Goal: Transaction & Acquisition: Purchase product/service

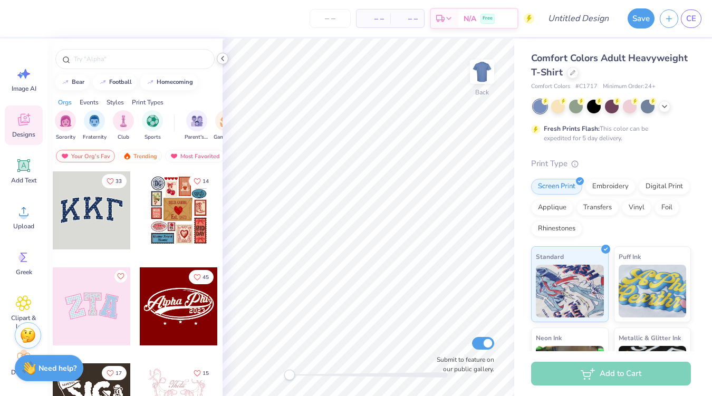
click at [223, 60] on polyline at bounding box center [223, 58] width 2 height 4
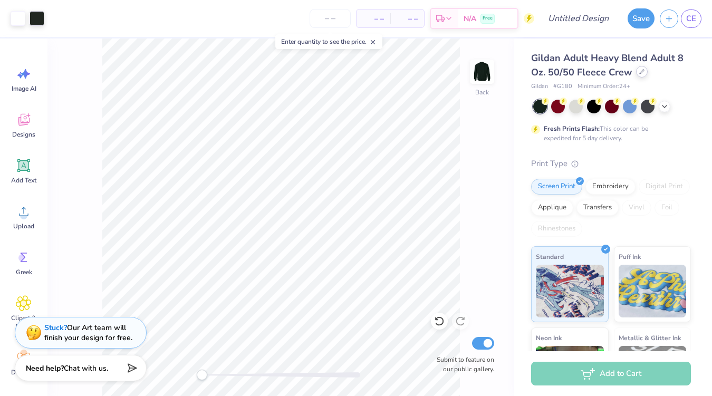
click at [642, 74] on div at bounding box center [642, 72] width 12 height 12
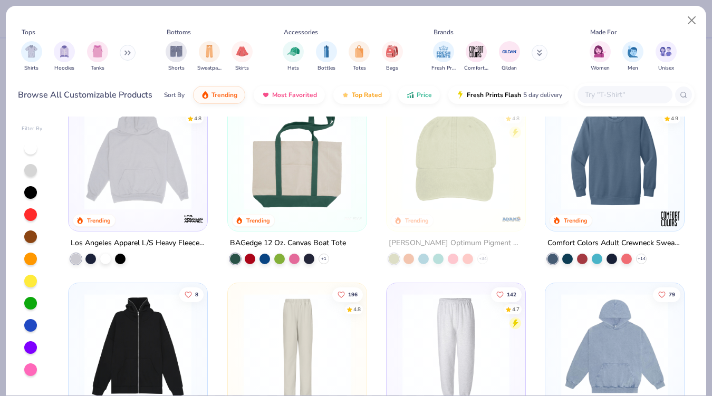
scroll to position [1144, 0]
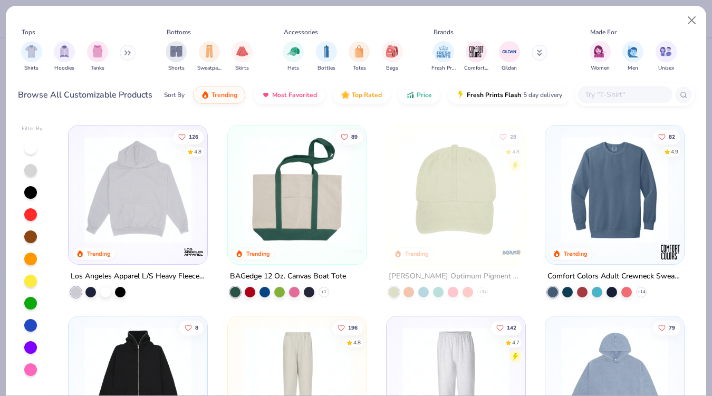
click at [600, 179] on img at bounding box center [615, 189] width 118 height 107
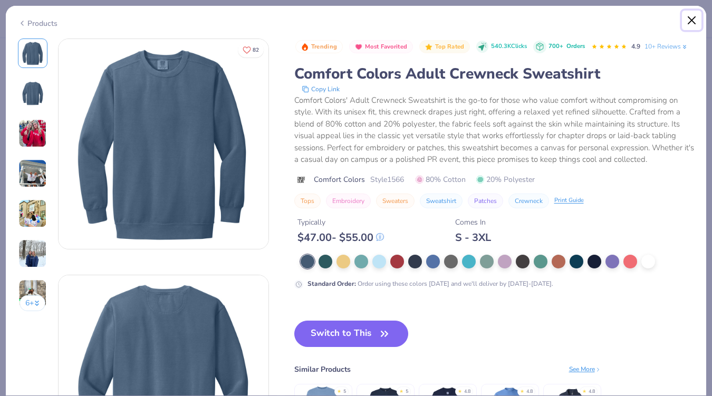
click at [688, 24] on button "Close" at bounding box center [692, 21] width 20 height 20
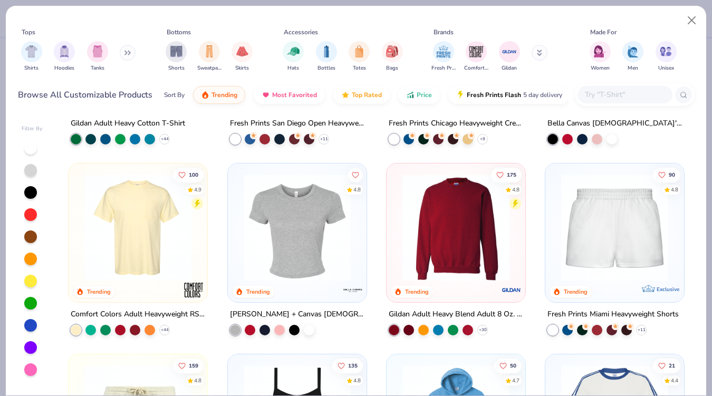
scroll to position [537, 0]
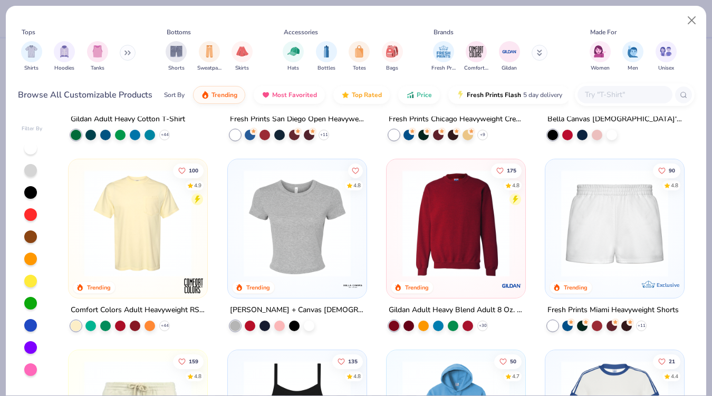
click at [451, 226] on img at bounding box center [456, 223] width 118 height 107
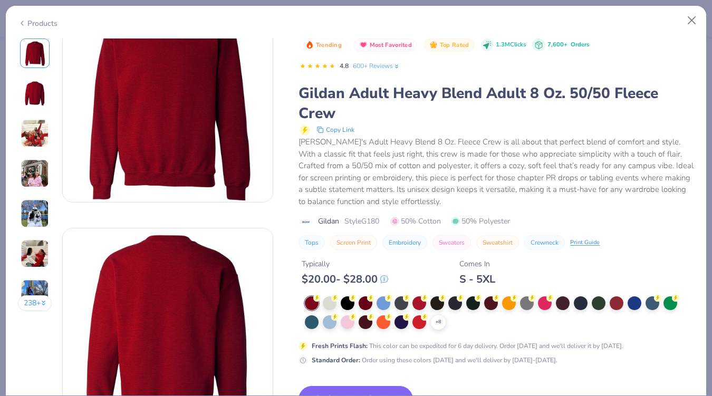
scroll to position [53, 0]
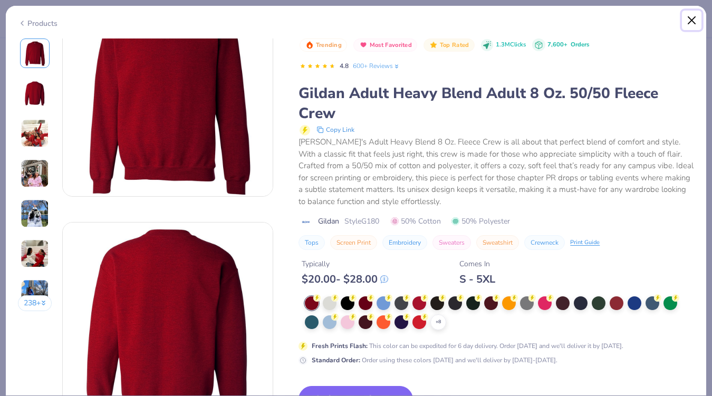
click at [692, 16] on button "Close" at bounding box center [692, 21] width 20 height 20
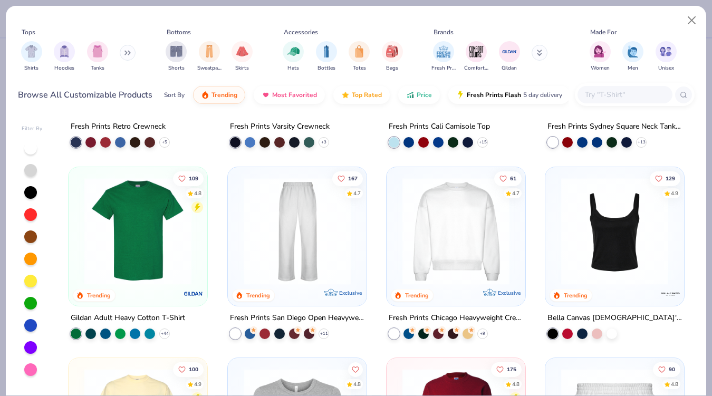
scroll to position [334, 0]
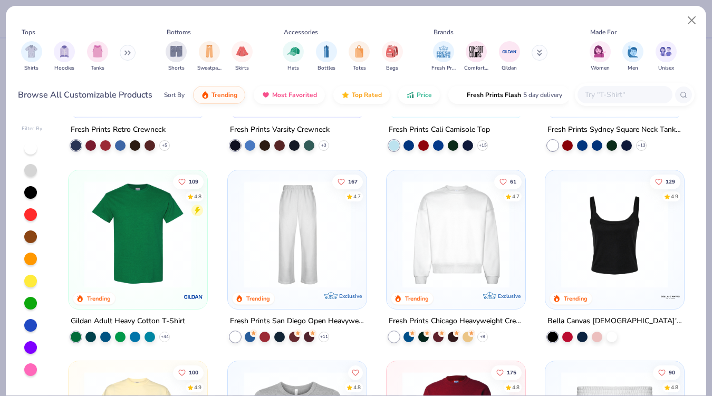
click at [447, 228] on img at bounding box center [456, 233] width 118 height 107
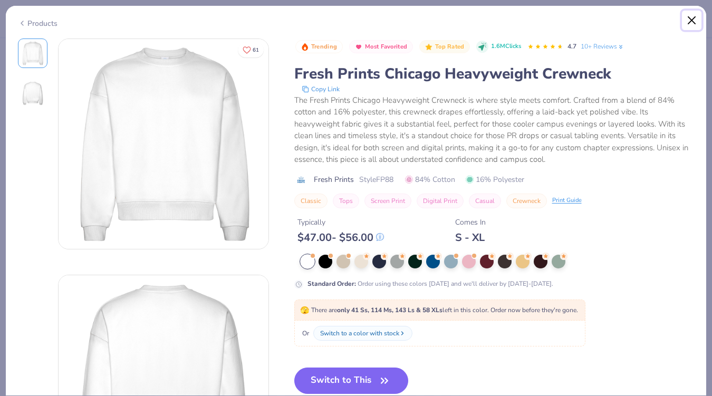
click at [692, 17] on button "Close" at bounding box center [692, 21] width 20 height 20
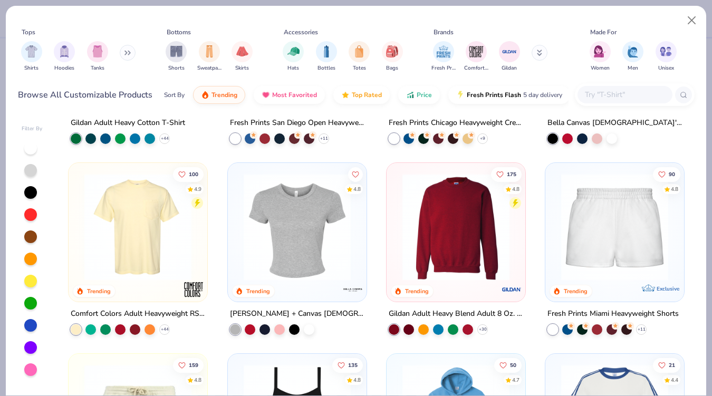
scroll to position [565, 0]
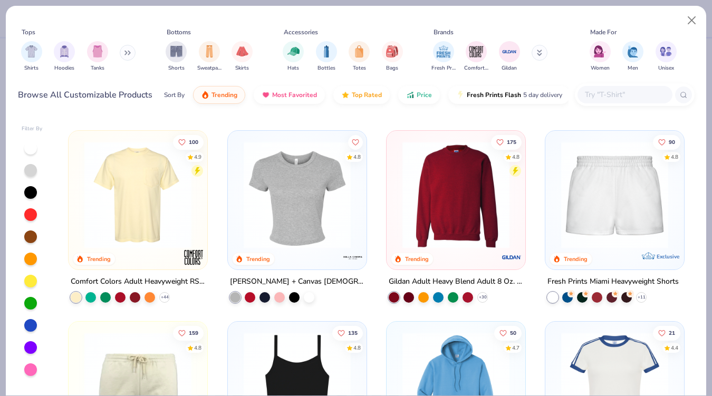
click at [440, 208] on img at bounding box center [456, 194] width 118 height 107
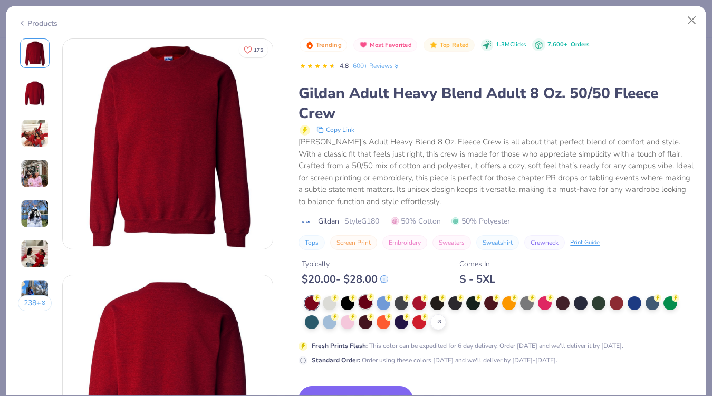
click at [365, 303] on div at bounding box center [366, 302] width 14 height 14
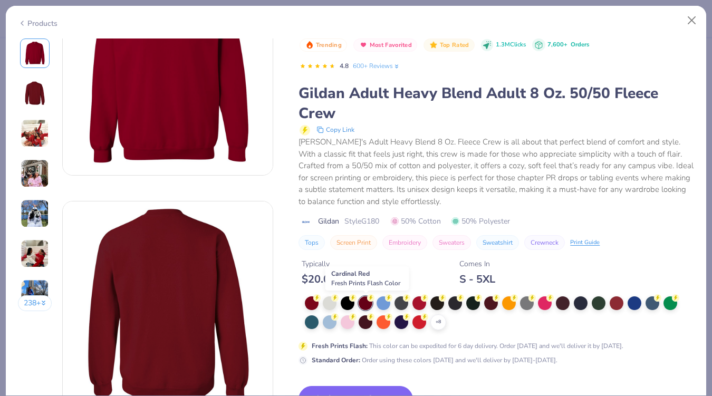
scroll to position [74, 0]
click at [492, 300] on div at bounding box center [491, 302] width 14 height 14
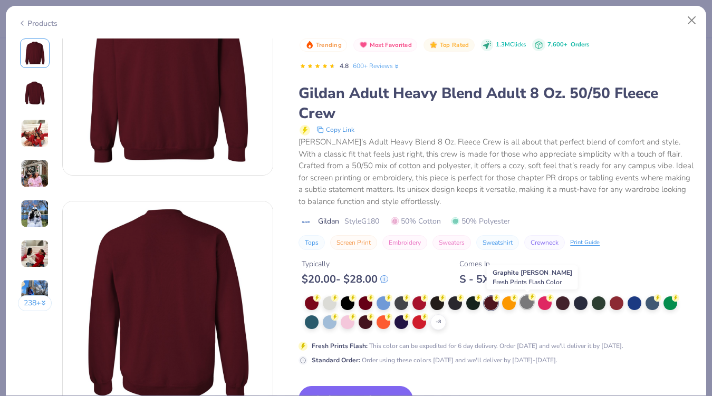
click at [533, 302] on div at bounding box center [527, 302] width 14 height 14
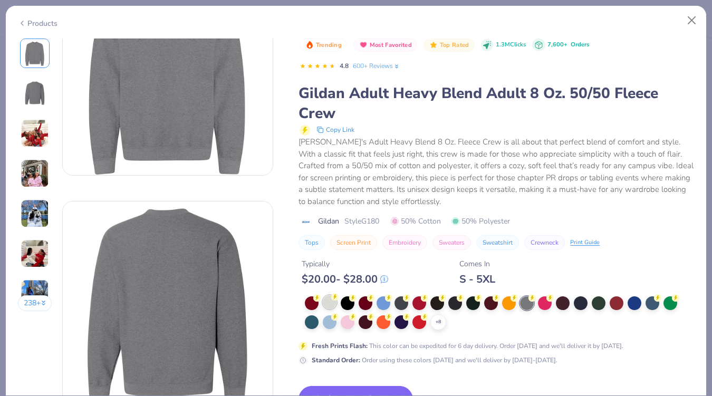
click at [333, 301] on icon at bounding box center [334, 296] width 7 height 7
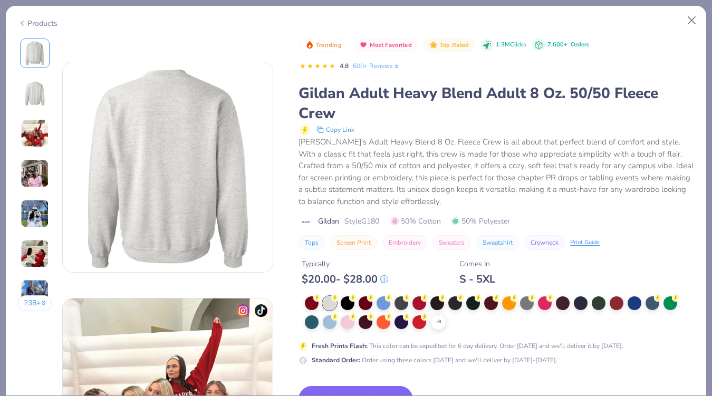
scroll to position [213, 0]
click at [376, 386] on button "Switch to This" at bounding box center [356, 399] width 114 height 26
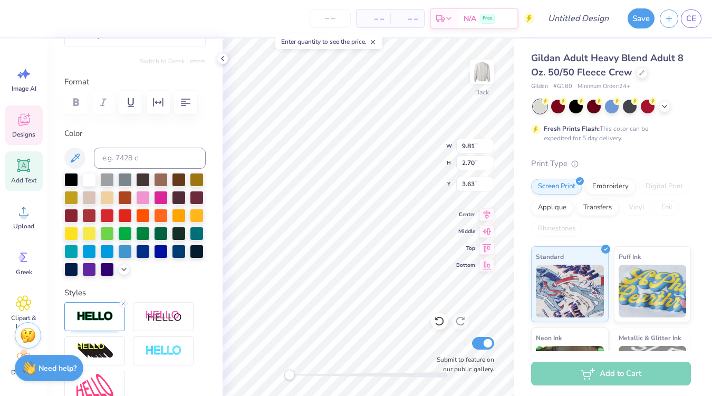
scroll to position [98, 0]
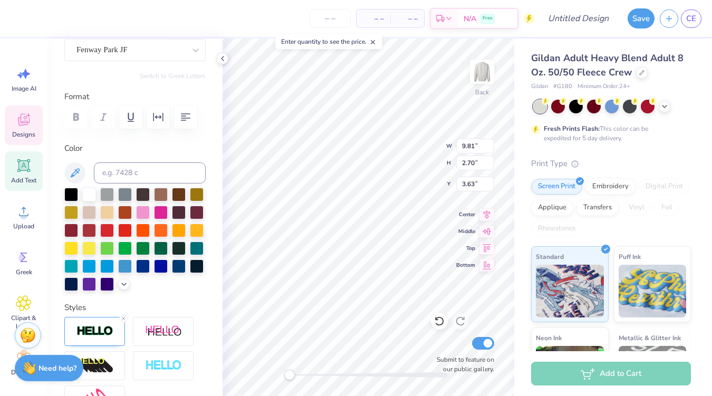
type textarea "Aggie Accounting Association"
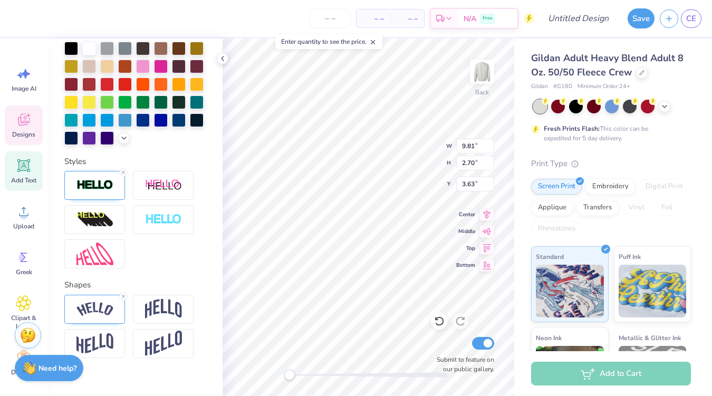
scroll to position [258, 0]
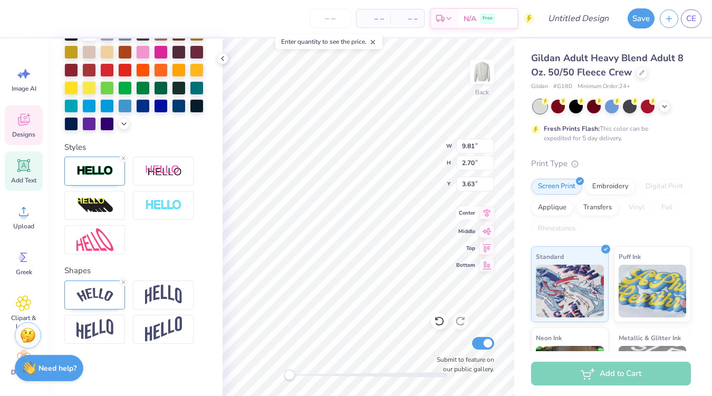
type input "4.22"
type input "1.13"
type input "5.60"
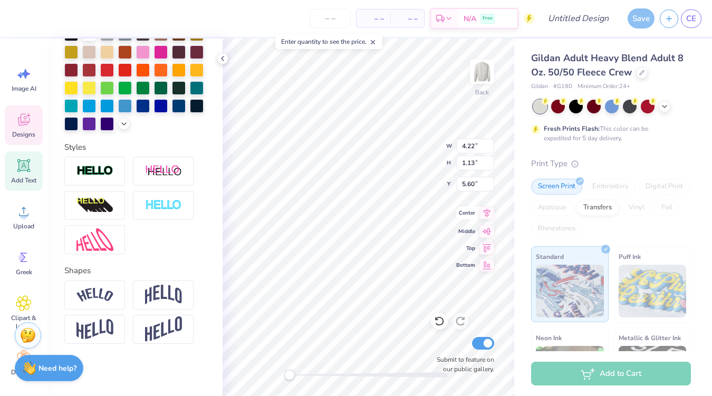
scroll to position [0, 0]
type textarea "A"
type textarea "Texas a&M"
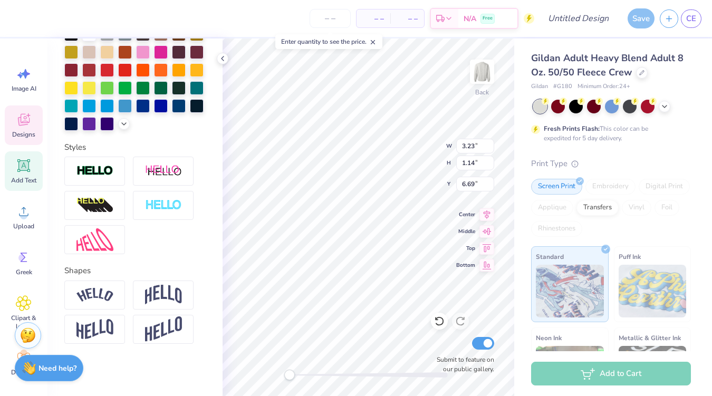
type textarea "2021"
type input "15.15"
type input "3.27"
type input "3.37"
type input "11.98"
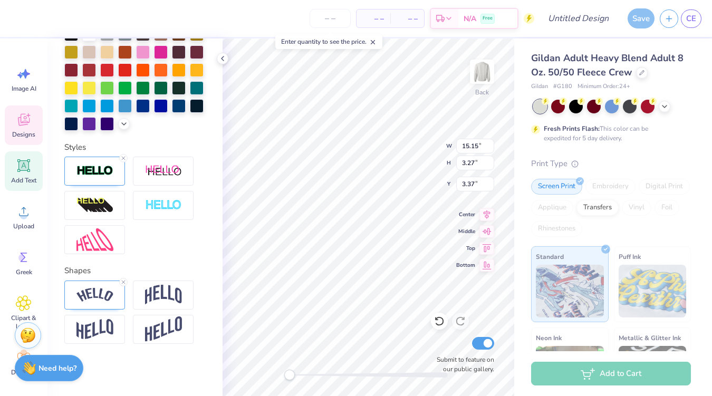
type input "2.59"
type input "4.12"
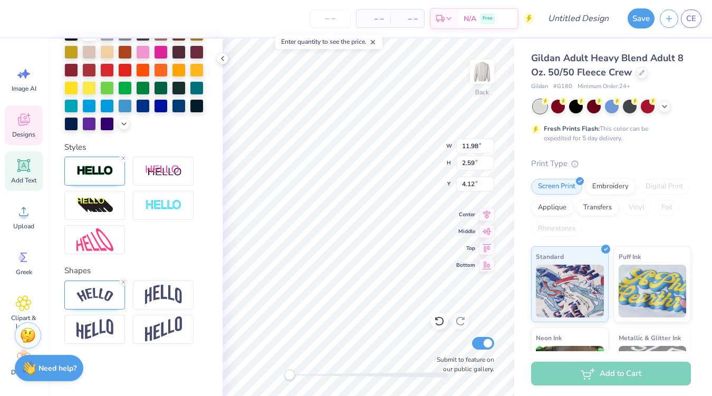
type input "10.40"
type input "2.24"
type input "4.24"
type input "10.02"
type input "2.16"
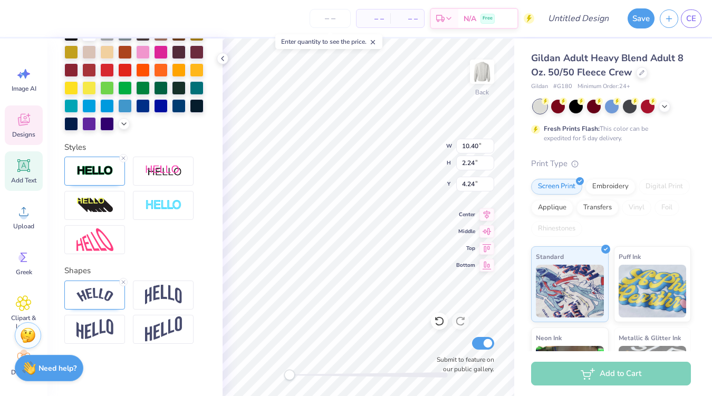
type input "4.33"
type input "2.35"
type input "0.86"
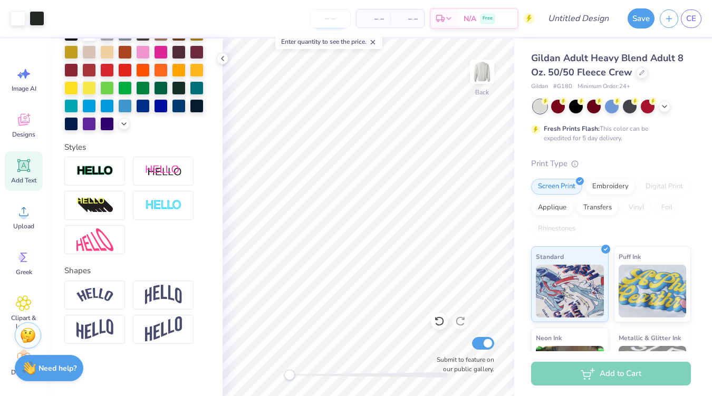
click at [328, 22] on input "number" at bounding box center [330, 18] width 41 height 19
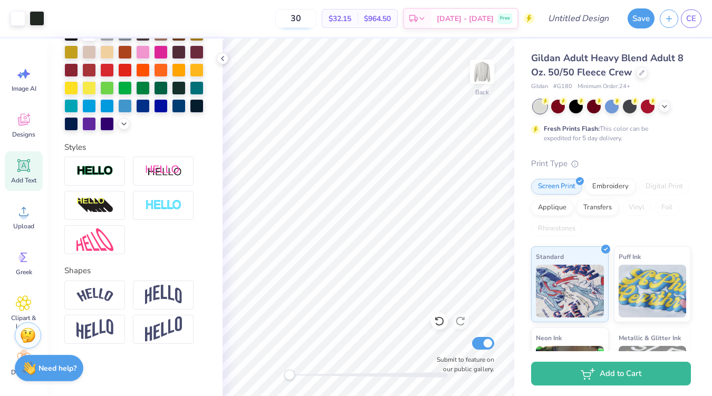
click at [317, 20] on input "30" at bounding box center [295, 18] width 41 height 19
type input "3"
type input "20"
click at [223, 58] on icon at bounding box center [222, 58] width 8 height 8
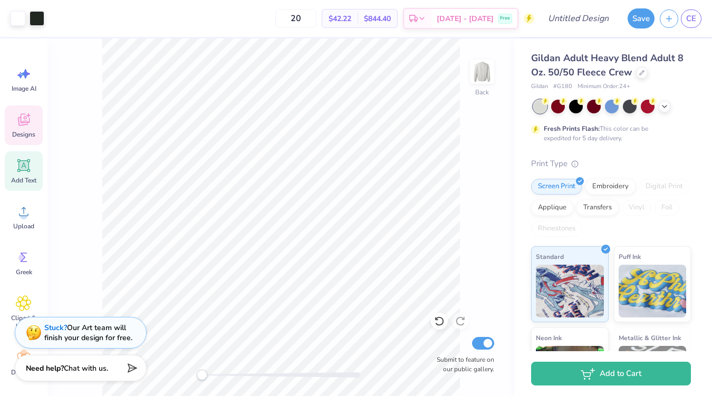
click at [21, 117] on icon at bounding box center [24, 120] width 16 height 16
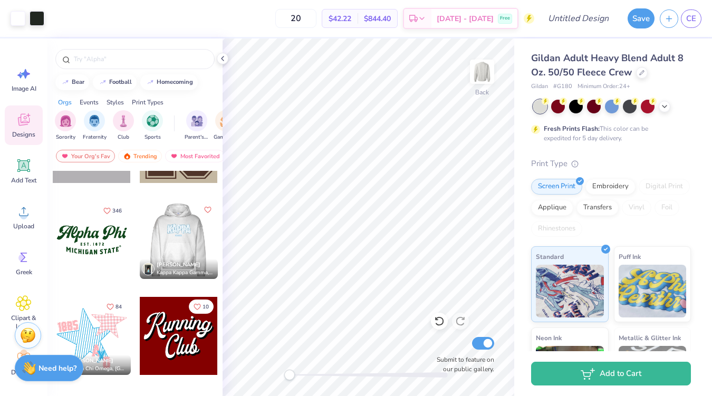
scroll to position [1314, 0]
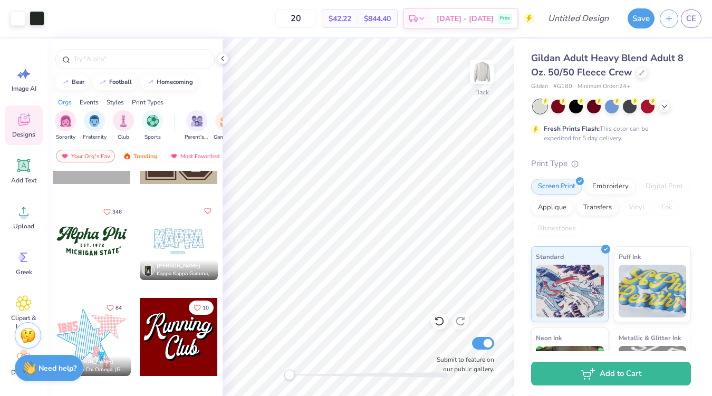
click at [97, 237] on div at bounding box center [92, 241] width 78 height 78
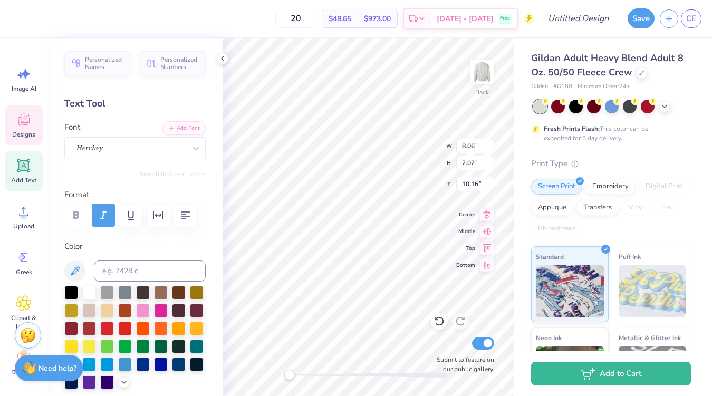
scroll to position [0, 6]
type textarea "Aggie Accounting Association"
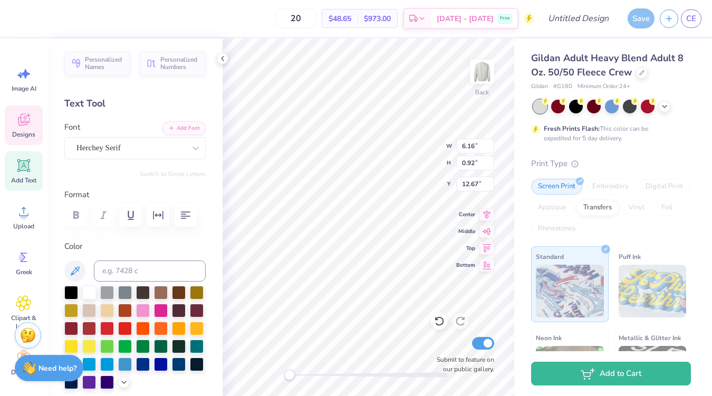
type input "6.16"
type input "0.92"
type input "12.67"
type textarea "M"
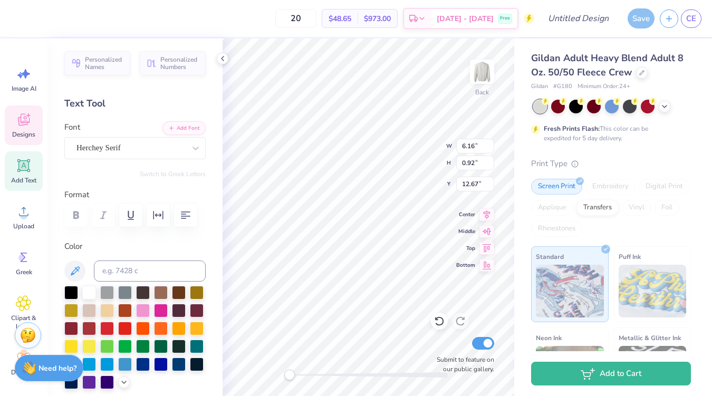
scroll to position [0, 1]
type textarea "Texas A&M"
type input "2.74"
type input "0.34"
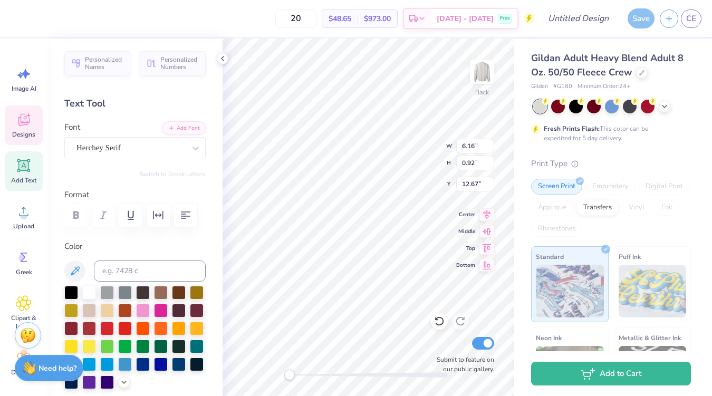
type input "12.22"
type textarea "E S T . 2021"
type input "10.52"
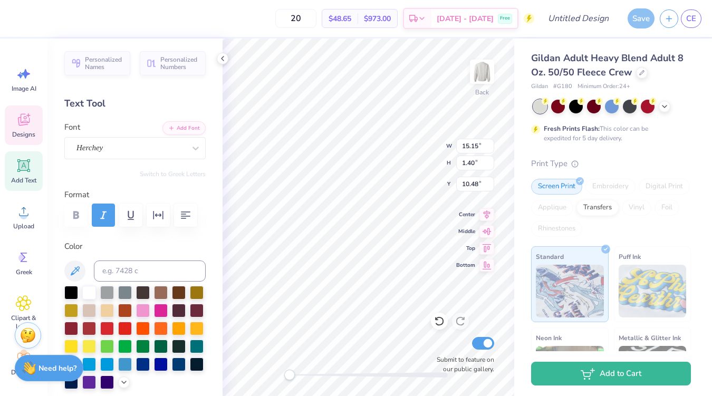
type input "0.97"
type input "10.90"
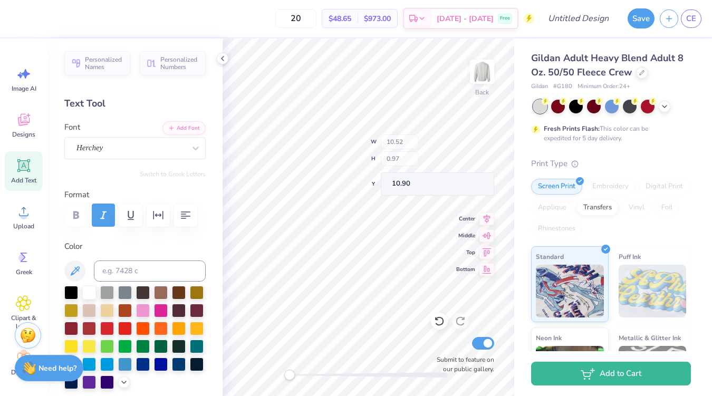
type input "12.83"
type input "1.18"
type input "10.69"
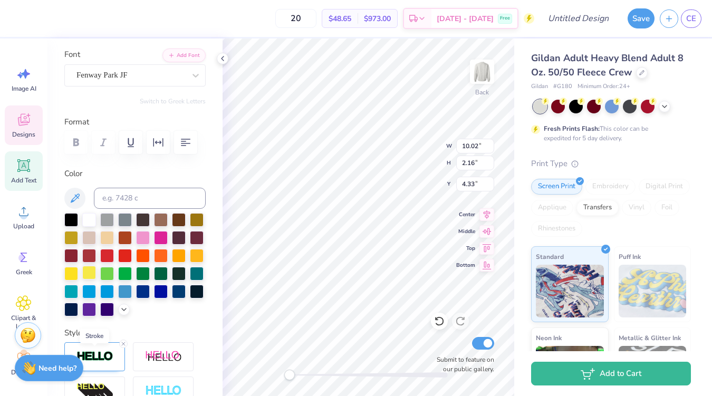
scroll to position [74, 0]
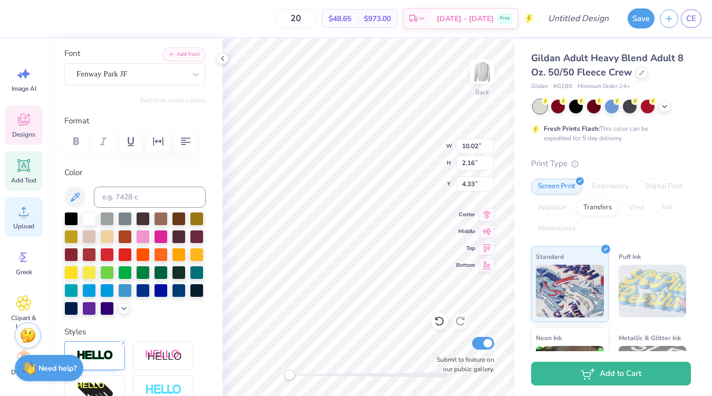
click at [26, 219] on div "Upload" at bounding box center [24, 217] width 38 height 40
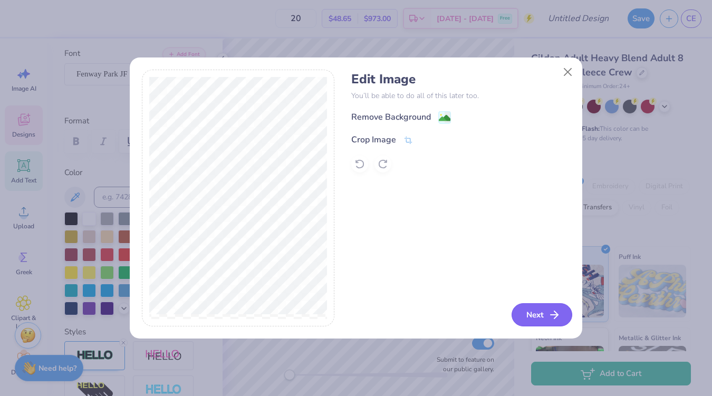
click at [545, 311] on button "Next" at bounding box center [542, 314] width 61 height 23
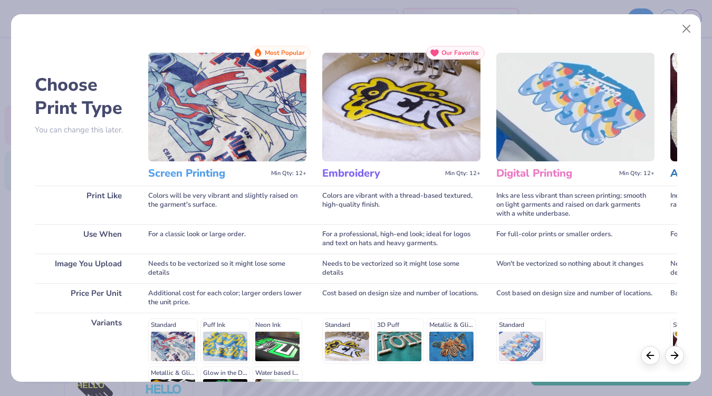
click at [267, 111] on img at bounding box center [227, 107] width 158 height 109
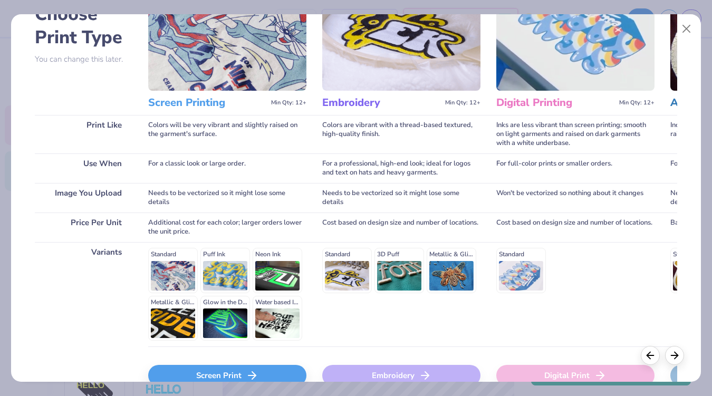
scroll to position [130, 0]
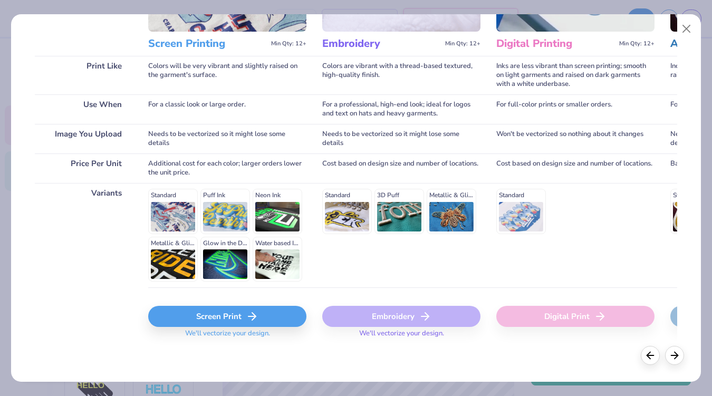
click at [231, 315] on div "Screen Print" at bounding box center [227, 316] width 158 height 21
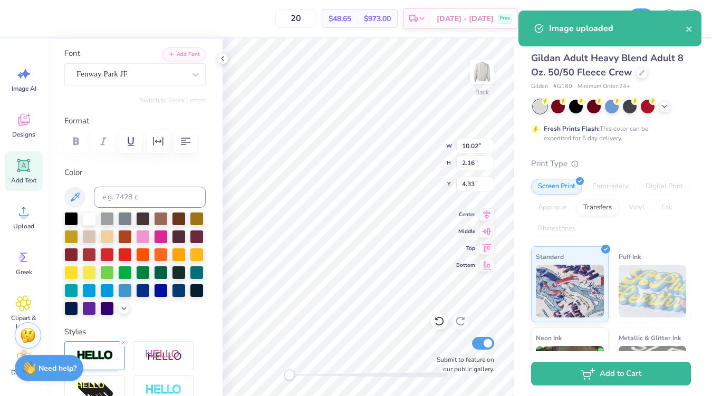
type input "14.40"
type input "18.00"
type input "2.88"
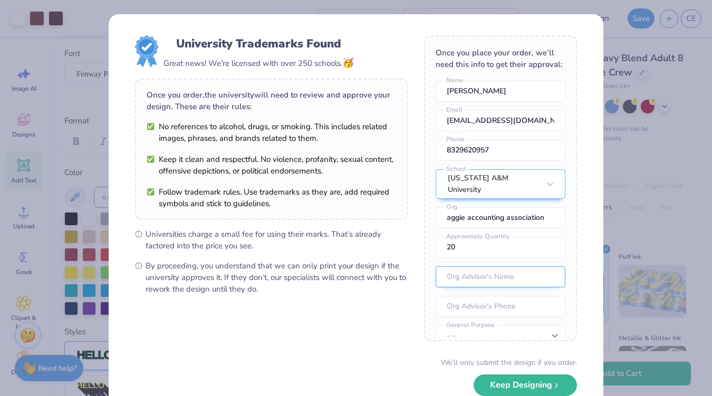
scroll to position [39, 0]
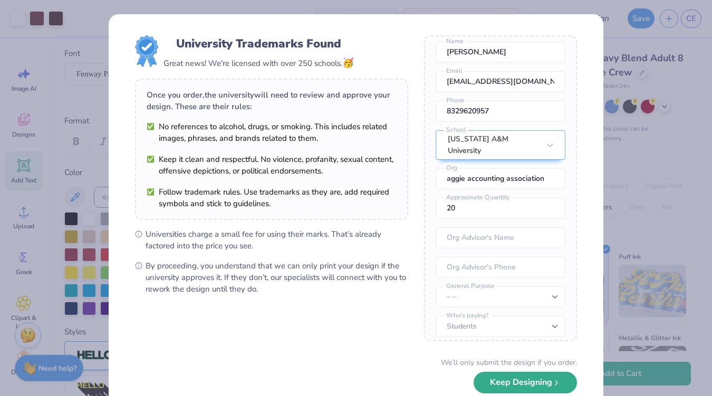
click at [518, 387] on button "Keep Designing" at bounding box center [525, 383] width 103 height 22
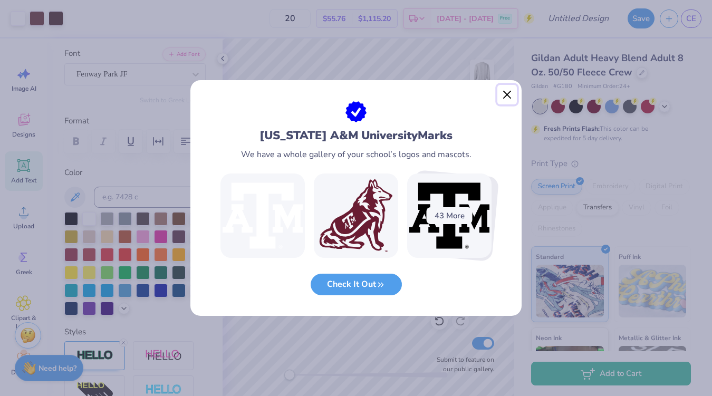
click at [504, 95] on button "Close" at bounding box center [507, 95] width 20 height 20
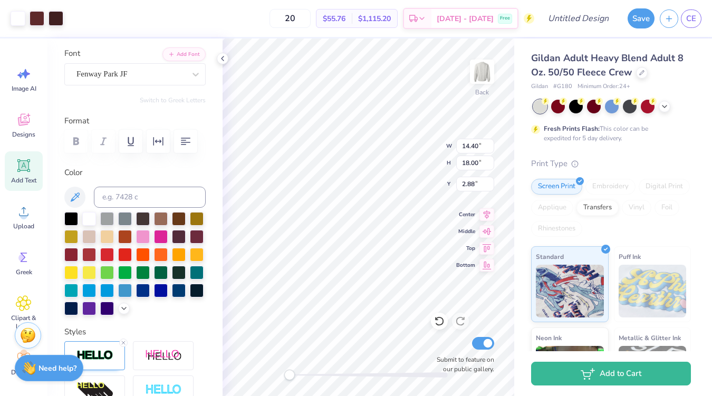
type input "4.24"
type input "5.30"
type input "15.57"
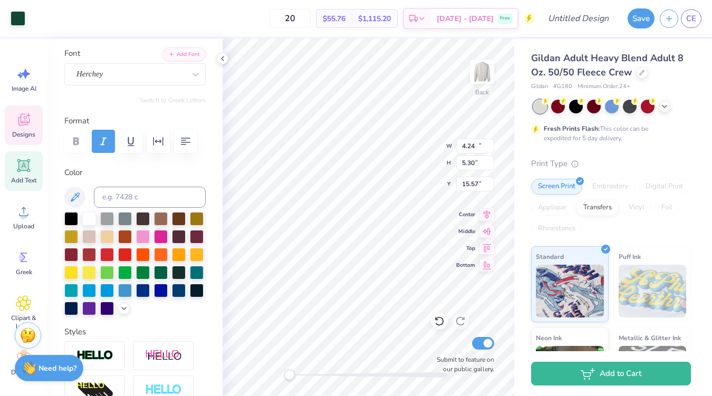
type input "12.83"
type input "1.18"
type input "10.69"
click at [78, 199] on icon at bounding box center [75, 197] width 13 height 13
click at [75, 200] on icon at bounding box center [75, 197] width 13 height 13
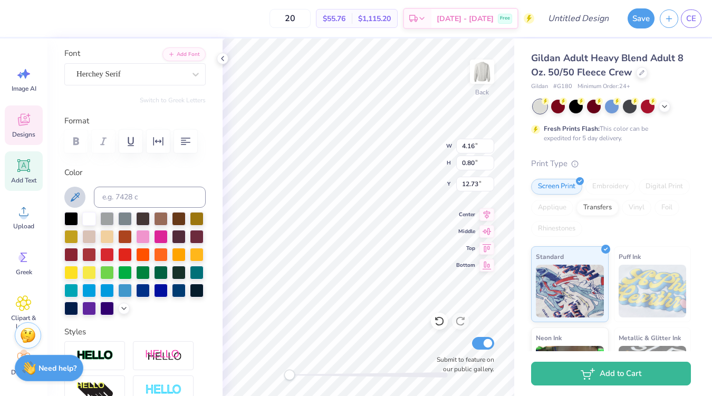
click at [73, 194] on icon at bounding box center [75, 197] width 13 height 13
type input "2.40"
type input "0.32"
type input "12.22"
click at [74, 201] on icon at bounding box center [75, 197] width 13 height 13
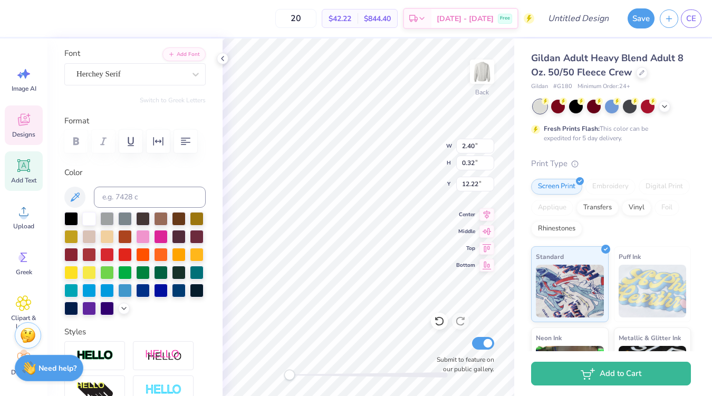
type input "4.16"
type input "0.80"
type input "6.53"
type input "2.40"
type input "0.32"
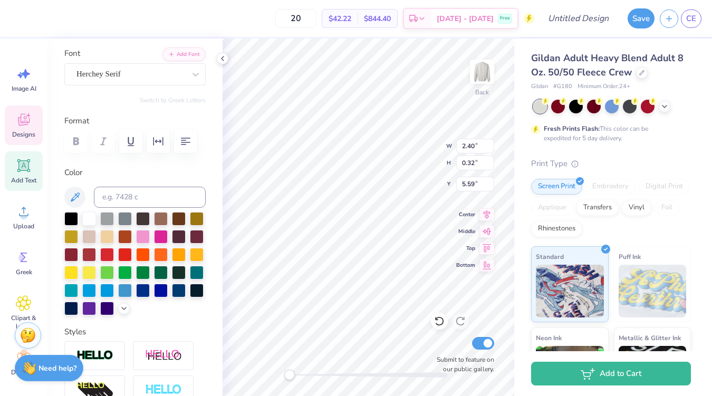
type input "5.59"
click at [222, 59] on icon at bounding box center [222, 58] width 8 height 8
click at [220, 52] on div "Personalized Names Personalized Numbers Text Tool Add Font Font Herchey Switch …" at bounding box center [134, 218] width 175 height 358
click at [223, 58] on icon at bounding box center [222, 58] width 8 height 8
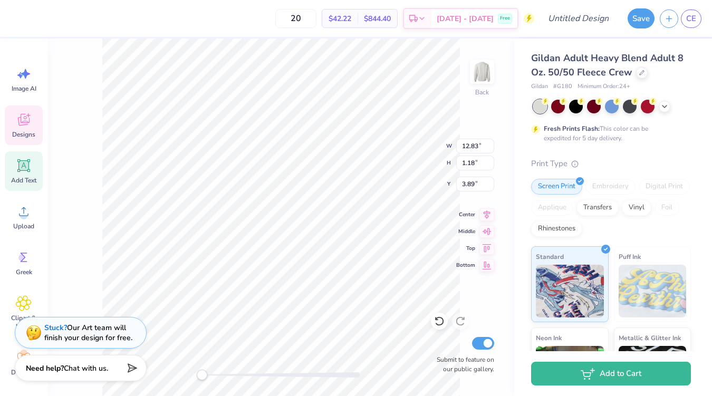
click at [66, 91] on div "Back W 12.83 12.83 " H 1.18 1.18 " Y 3.89 3.89 " Center Middle Top Bottom Submi…" at bounding box center [280, 218] width 467 height 358
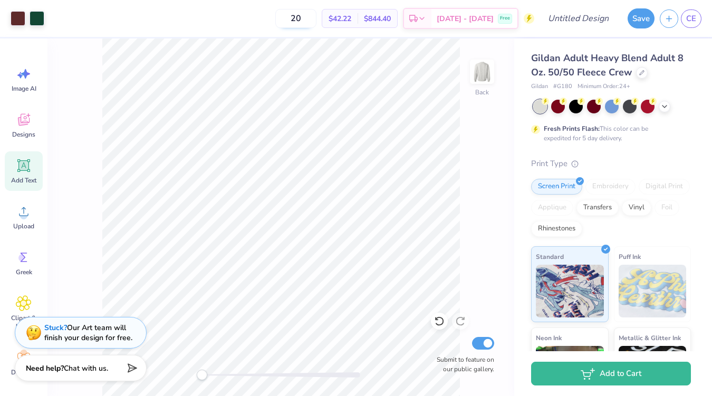
click at [316, 22] on input "20" at bounding box center [295, 18] width 41 height 19
type input "2"
click at [315, 22] on input "30" at bounding box center [295, 18] width 41 height 19
type input "3"
click at [311, 20] on input "40" at bounding box center [290, 18] width 41 height 19
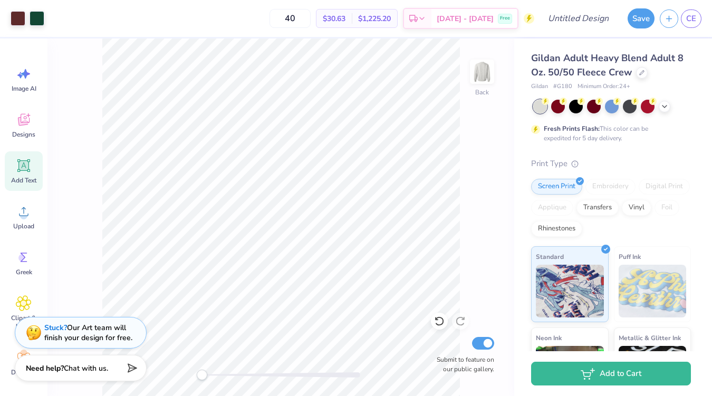
type input "4"
type input "50"
click at [580, 18] on input "Design Title" at bounding box center [592, 18] width 52 height 21
type input "AAA Sweatshirt"
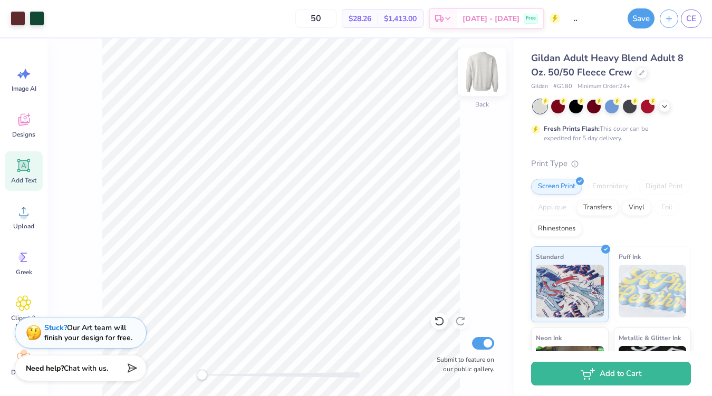
scroll to position [0, 0]
click at [480, 84] on img at bounding box center [482, 72] width 42 height 42
click at [478, 86] on img at bounding box center [482, 72] width 42 height 42
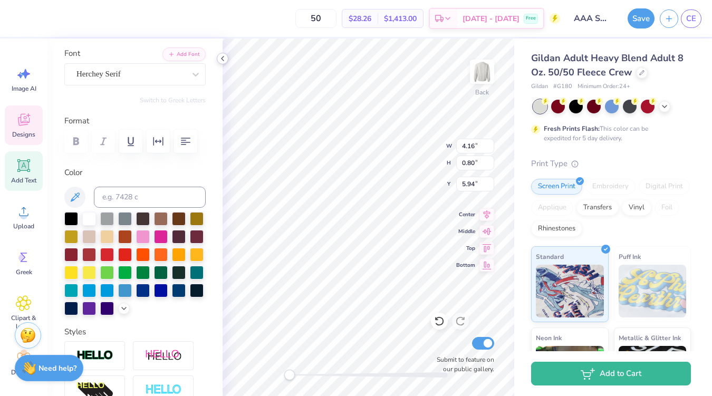
click at [222, 56] on icon at bounding box center [222, 58] width 8 height 8
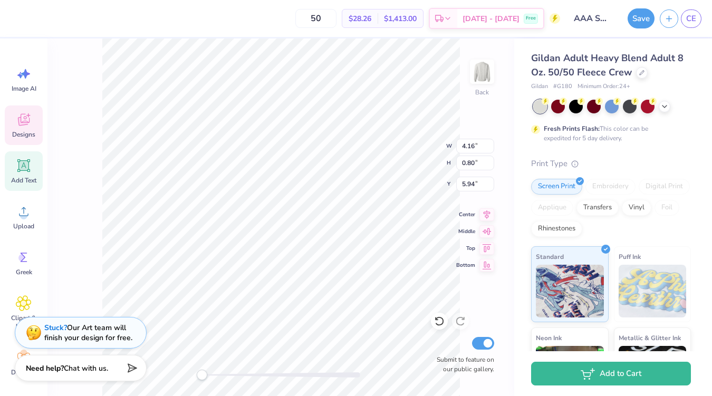
click at [100, 127] on div "Back W 4.16 4.16 " H 0.80 0.80 " Y 5.94 5.94 " Center Middle Top Bottom Submit …" at bounding box center [280, 218] width 467 height 358
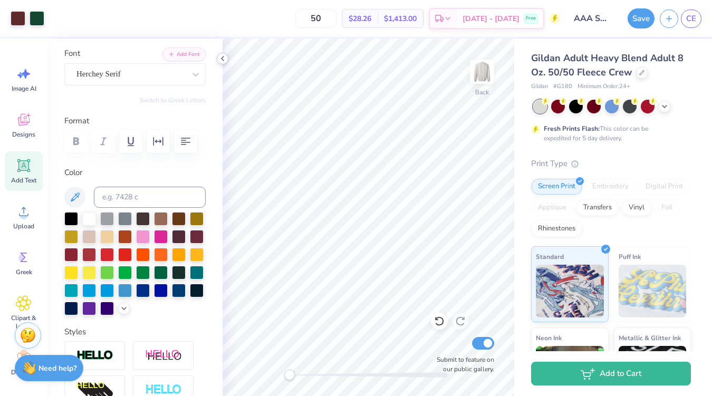
click at [222, 59] on polyline at bounding box center [223, 58] width 2 height 4
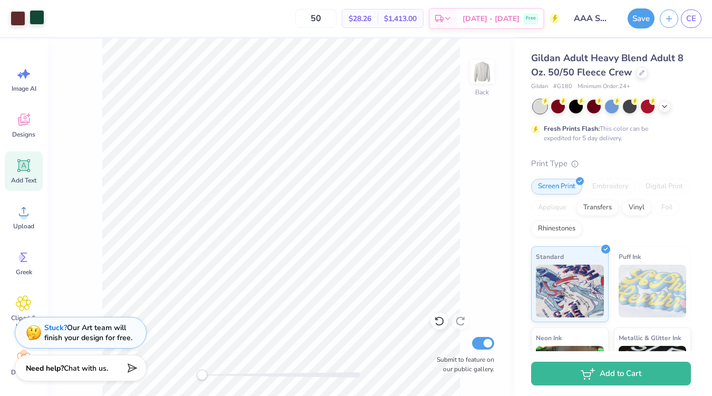
click at [34, 21] on div at bounding box center [37, 17] width 15 height 15
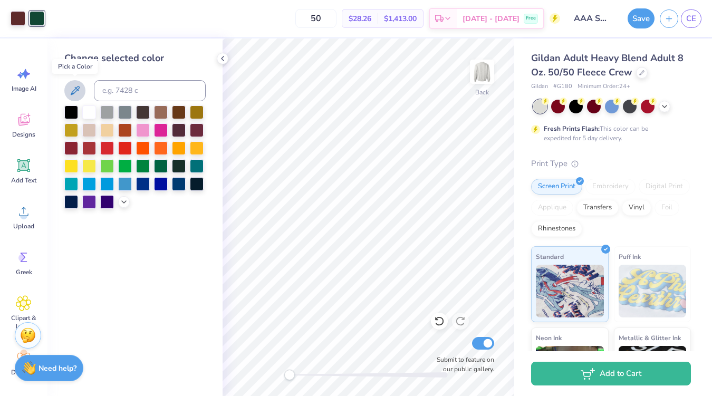
click at [78, 87] on icon at bounding box center [75, 90] width 9 height 9
click at [220, 58] on icon at bounding box center [222, 58] width 8 height 8
